Goal: Transaction & Acquisition: Book appointment/travel/reservation

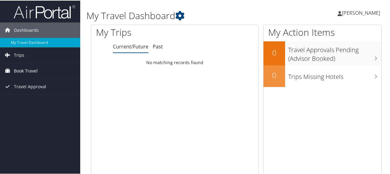
click at [37, 71] on span "Book Travel" at bounding box center [26, 70] width 24 height 15
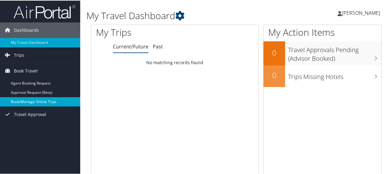
click at [44, 101] on link "Book/Manage Online Trips" at bounding box center [40, 100] width 80 height 9
